Goal: Check status: Check status

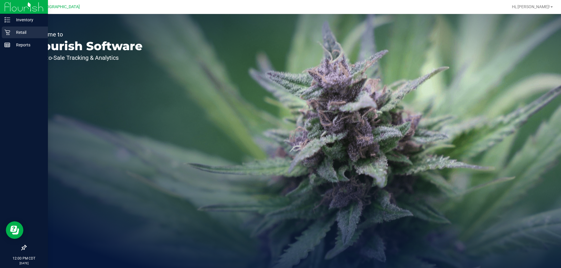
click at [22, 30] on p "Retail" at bounding box center [27, 32] width 35 height 7
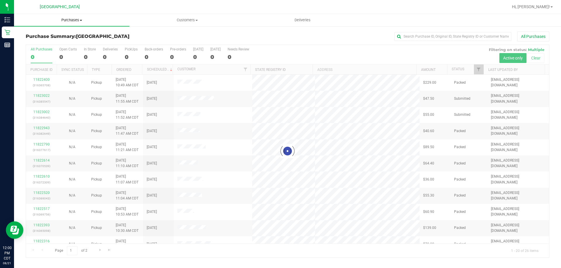
click at [76, 17] on uib-tab-heading "Purchases Summary of purchases Fulfillment All purchases" at bounding box center [71, 20] width 115 height 12
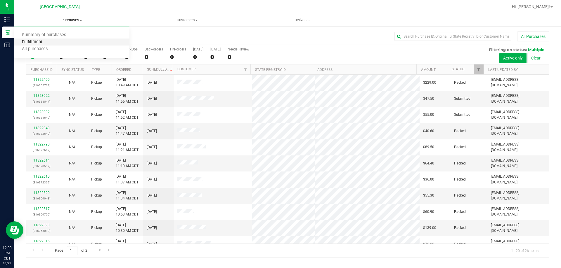
click at [41, 44] on span "Fulfillment" at bounding box center [32, 42] width 36 height 5
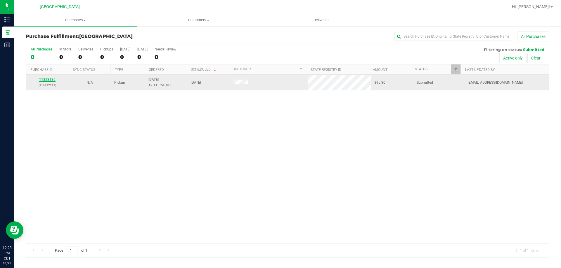
click at [45, 79] on link "11823136" at bounding box center [47, 80] width 16 height 4
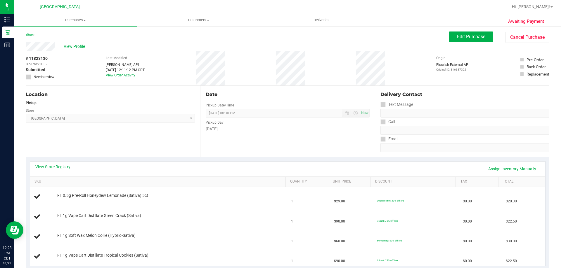
click at [30, 36] on link "Back" at bounding box center [30, 35] width 9 height 4
